Goal: Information Seeking & Learning: Learn about a topic

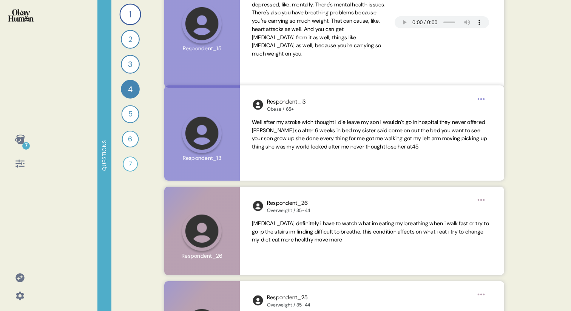
scroll to position [247, 0]
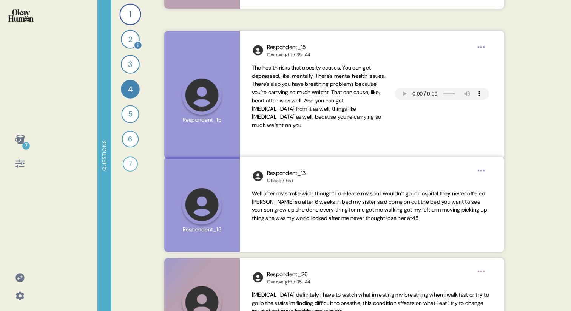
click at [128, 40] on div "2" at bounding box center [130, 39] width 19 height 19
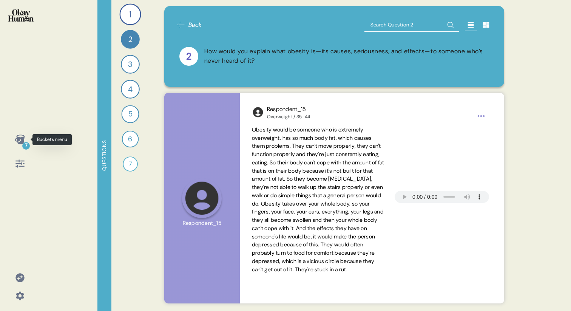
click at [17, 141] on icon at bounding box center [20, 139] width 10 height 9
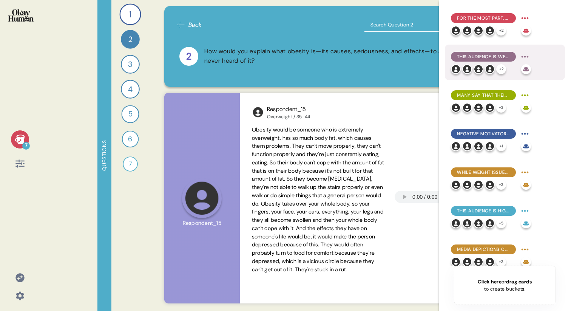
click at [482, 52] on div "This audience is well aware of the physical health issues related to being over…" at bounding box center [483, 57] width 65 height 10
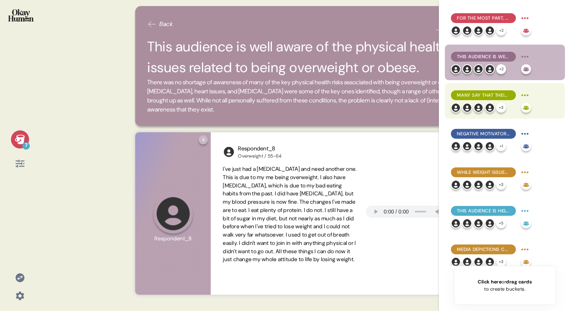
click at [479, 95] on span "Many say that their weight struggles have cost them social possibilities, with …" at bounding box center [483, 95] width 53 height 7
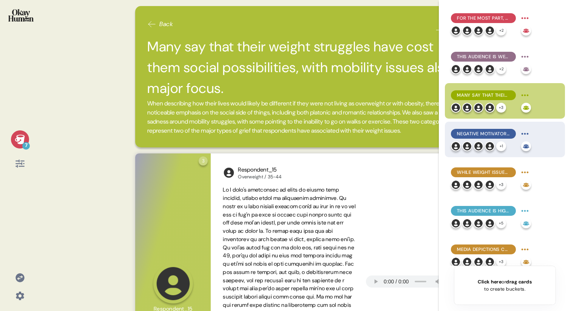
click at [476, 131] on span "Negative motivators to change were most common, but healthy connections with ot…" at bounding box center [483, 133] width 53 height 7
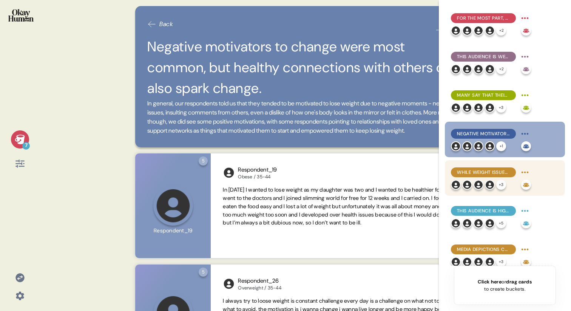
click at [476, 172] on span "While weight issues are often a lifelong problem, many say up-and-down cycles a…" at bounding box center [483, 172] width 53 height 7
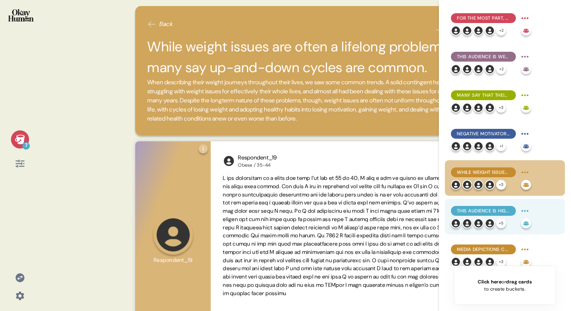
click at [476, 208] on span "This audience is highly self-reliant, tending to prefer fitness programs & thei…" at bounding box center [483, 210] width 53 height 7
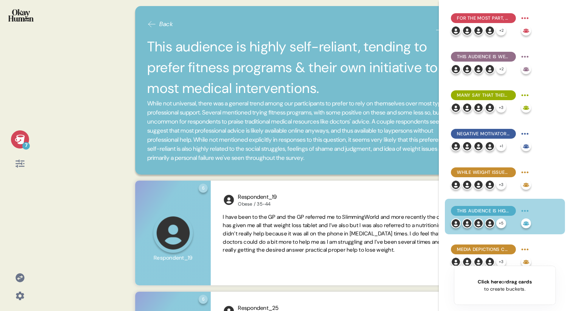
click at [241, 146] on span "While not universal, there was a general trend among our participants to prefer…" at bounding box center [305, 130] width 316 height 63
click at [17, 138] on icon at bounding box center [20, 139] width 10 height 9
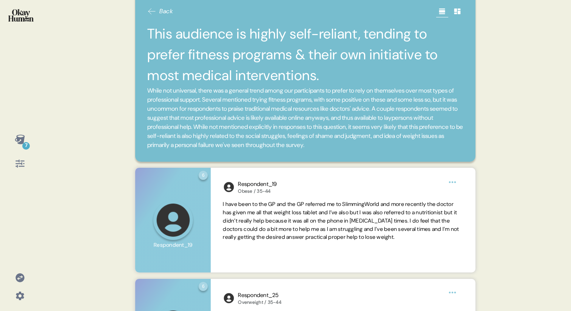
scroll to position [25, 0]
